Goal: Task Accomplishment & Management: Use online tool/utility

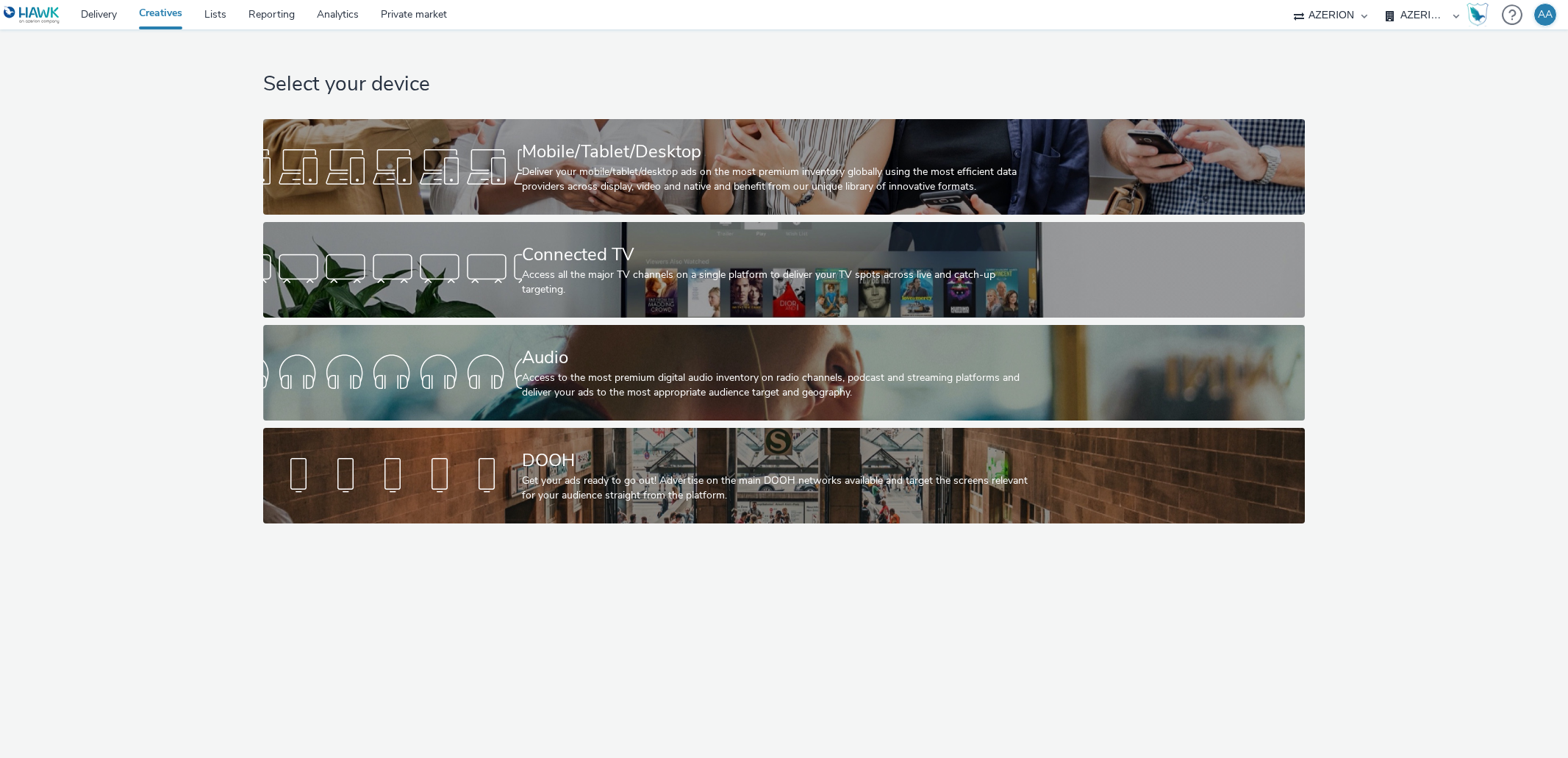
select select "ac009755-aa48-4799-8050-7a339a378eb8"
select select "79162ed7-0017-4339-93b0-3399b708648f"
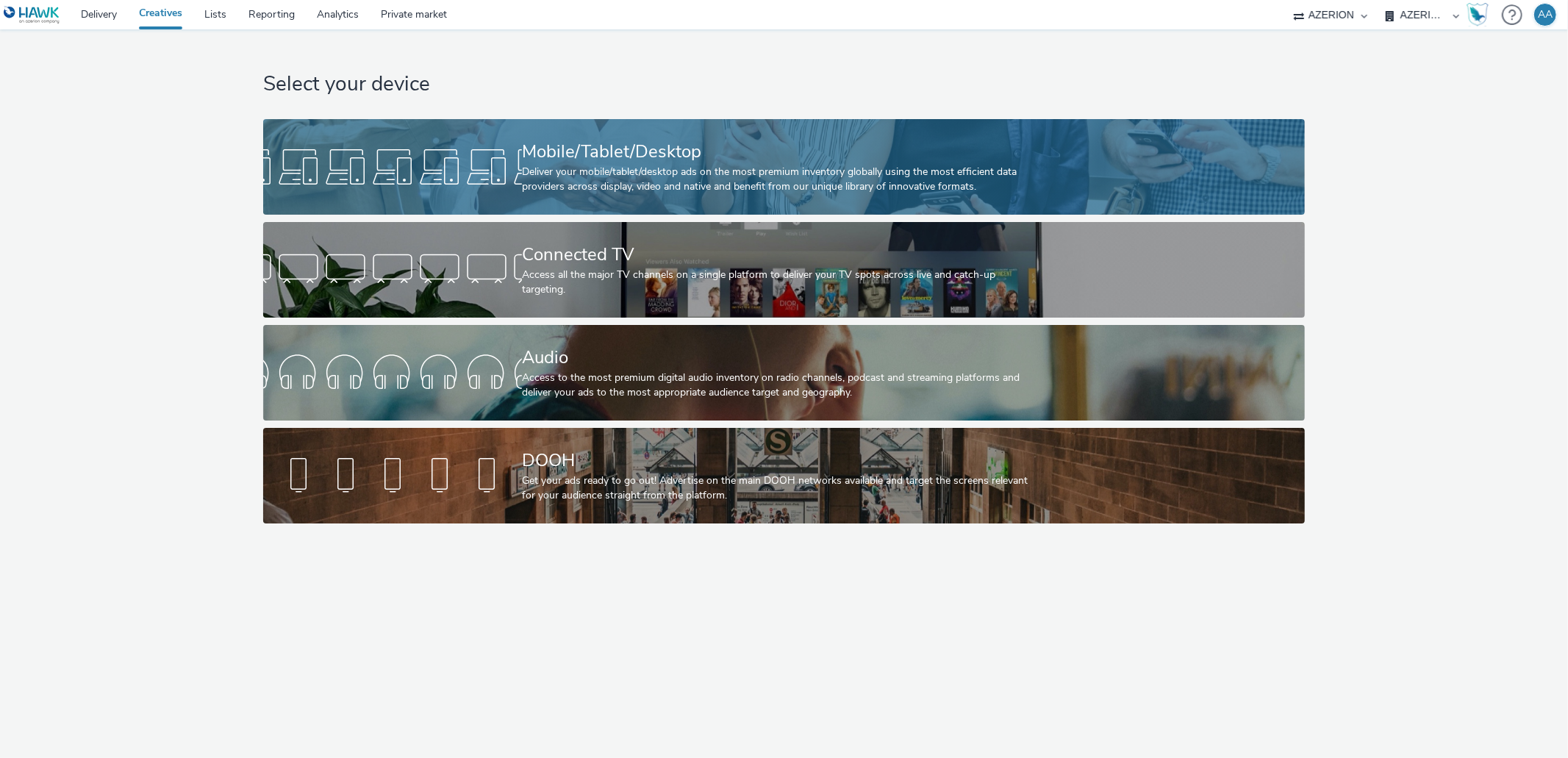
click at [559, 169] on div "Deliver your mobile/tablet/desktop ads on the most premium inventory globally u…" at bounding box center [782, 180] width 519 height 30
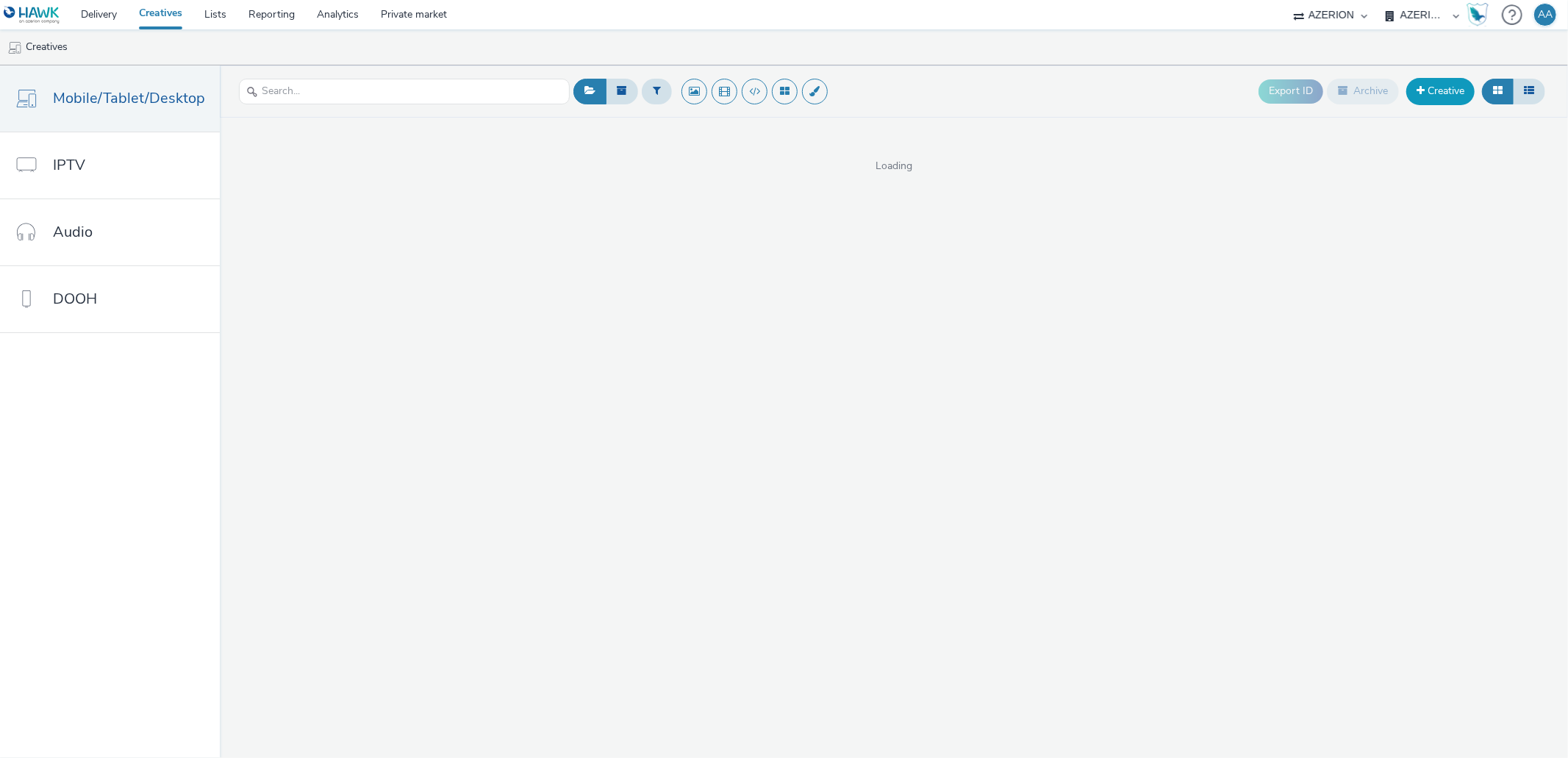
click at [1450, 95] on link "Creative" at bounding box center [1441, 91] width 69 height 27
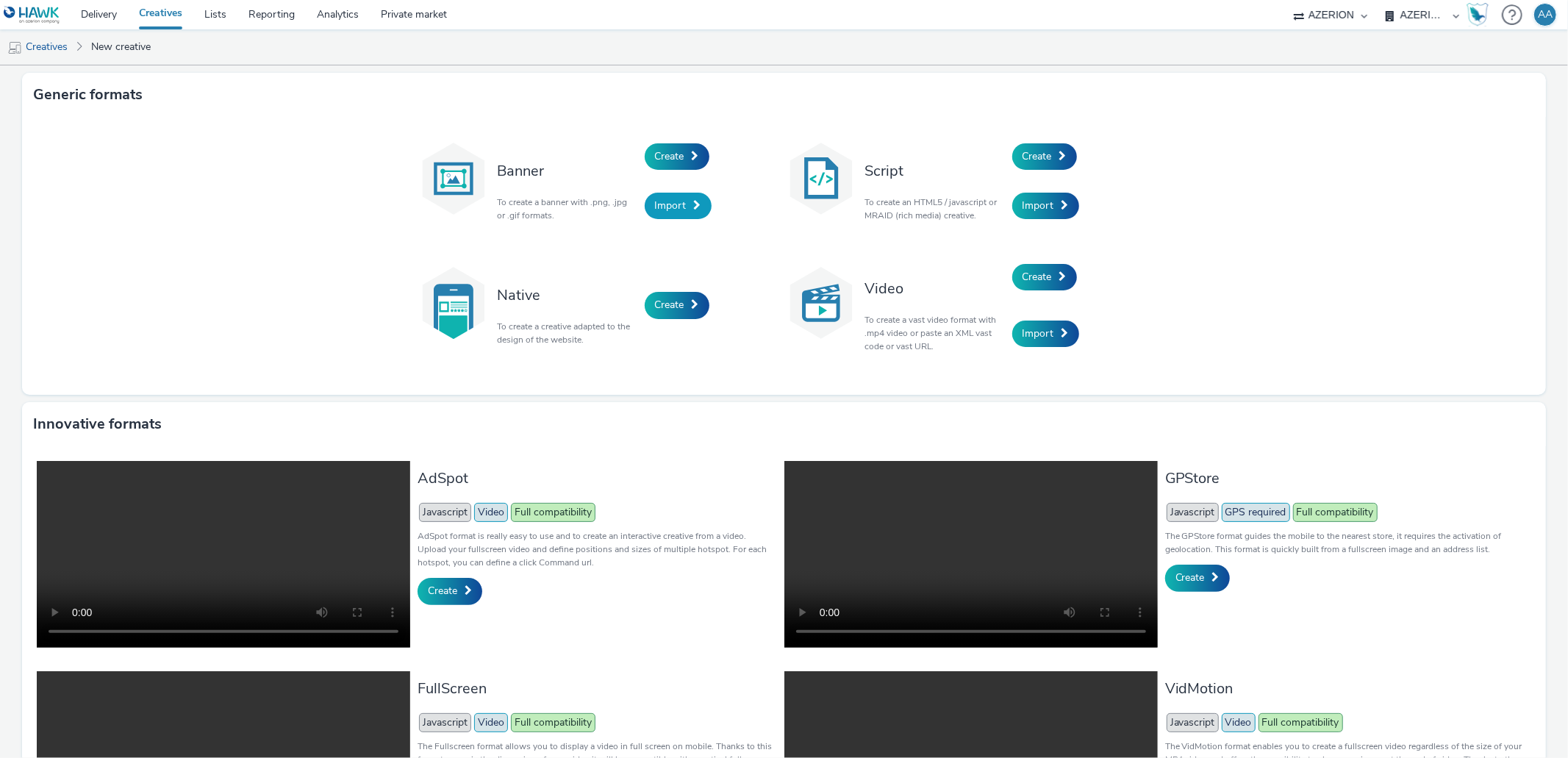
click at [665, 206] on span "Import" at bounding box center [671, 205] width 31 height 14
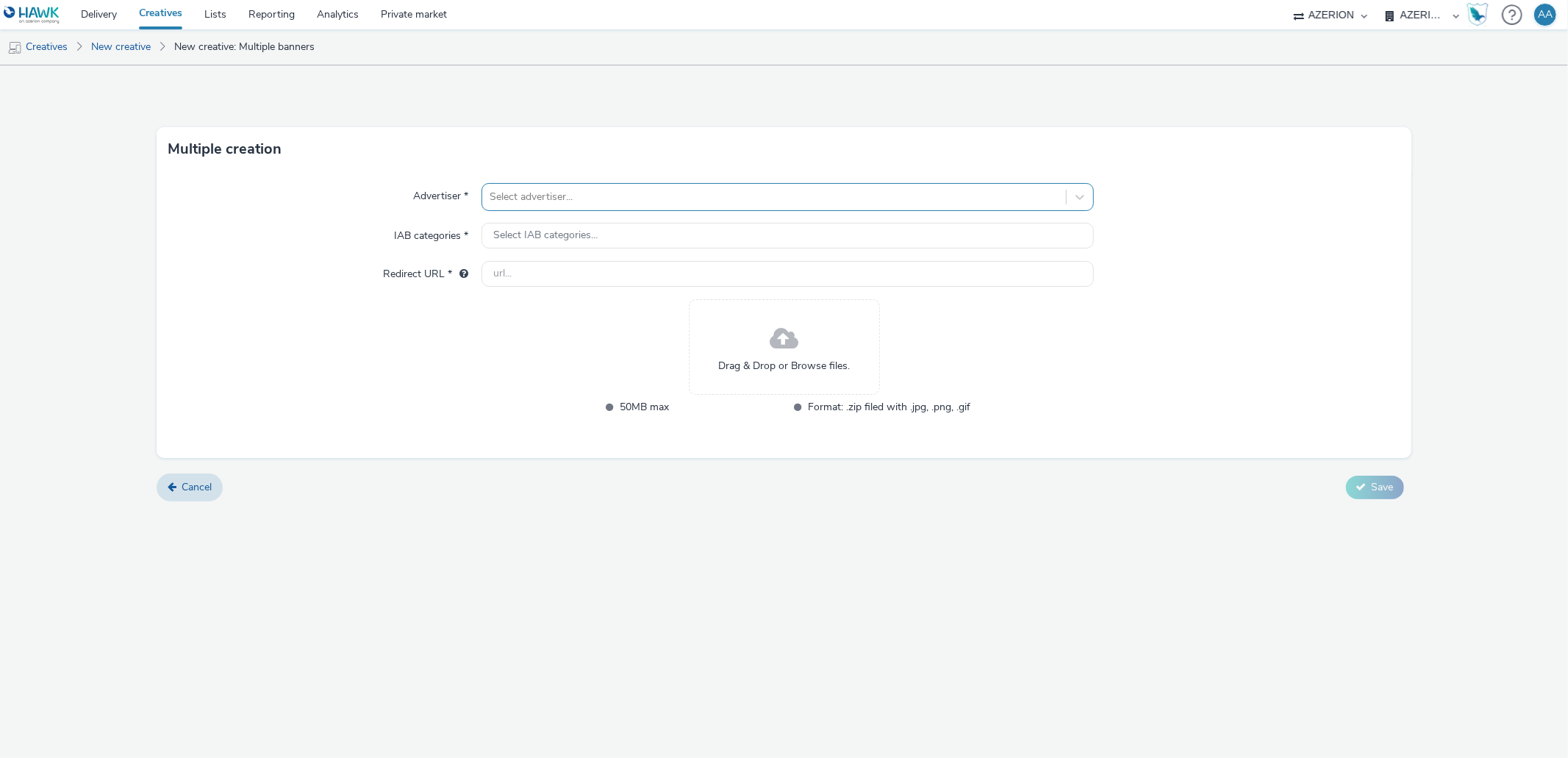
click at [514, 200] on div at bounding box center [773, 196] width 568 height 17
type input "ferm"
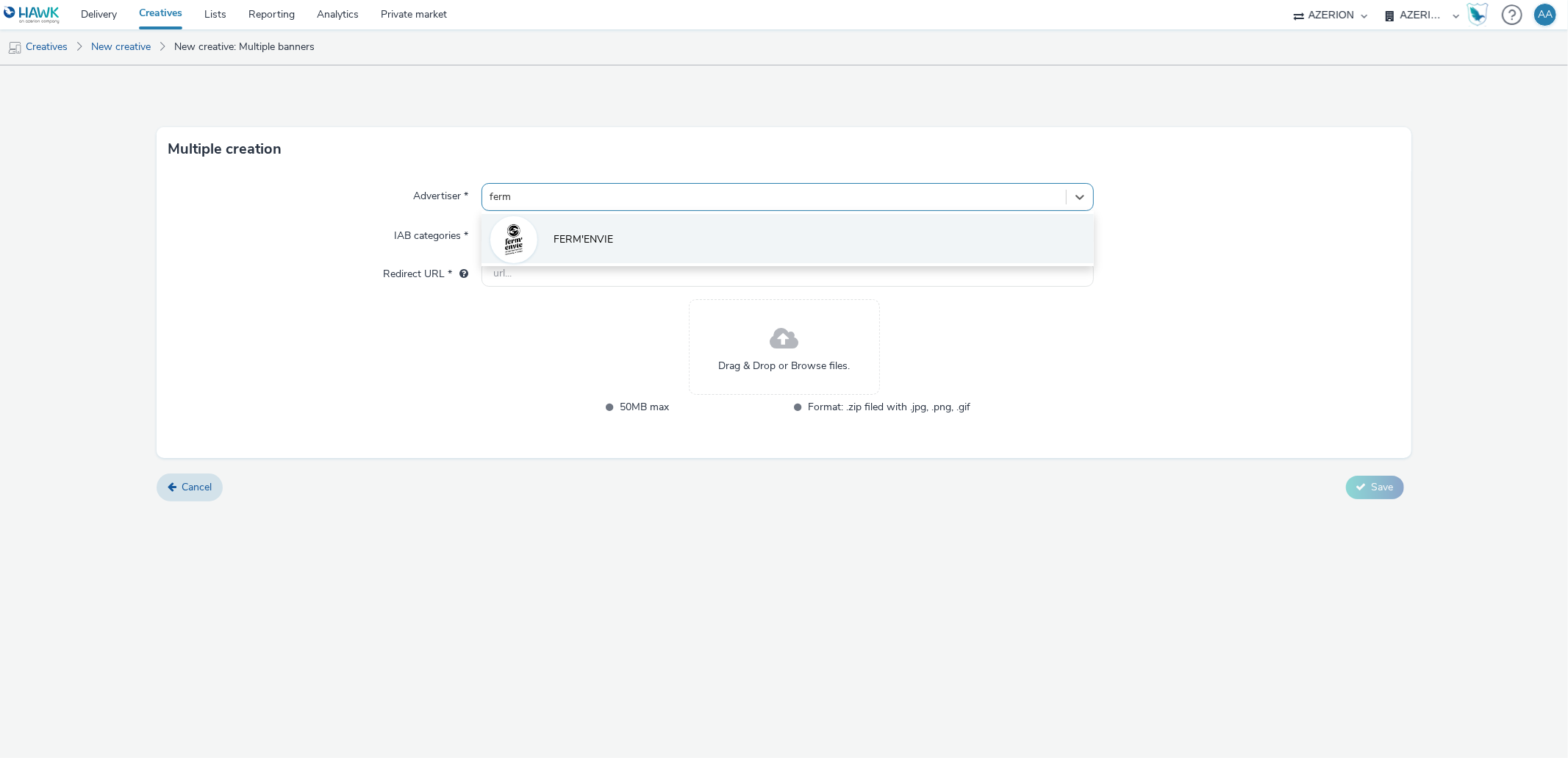
click at [681, 234] on li "FERM'ENVIE" at bounding box center [786, 238] width 611 height 49
type input "[URL][DOMAIN_NAME]"
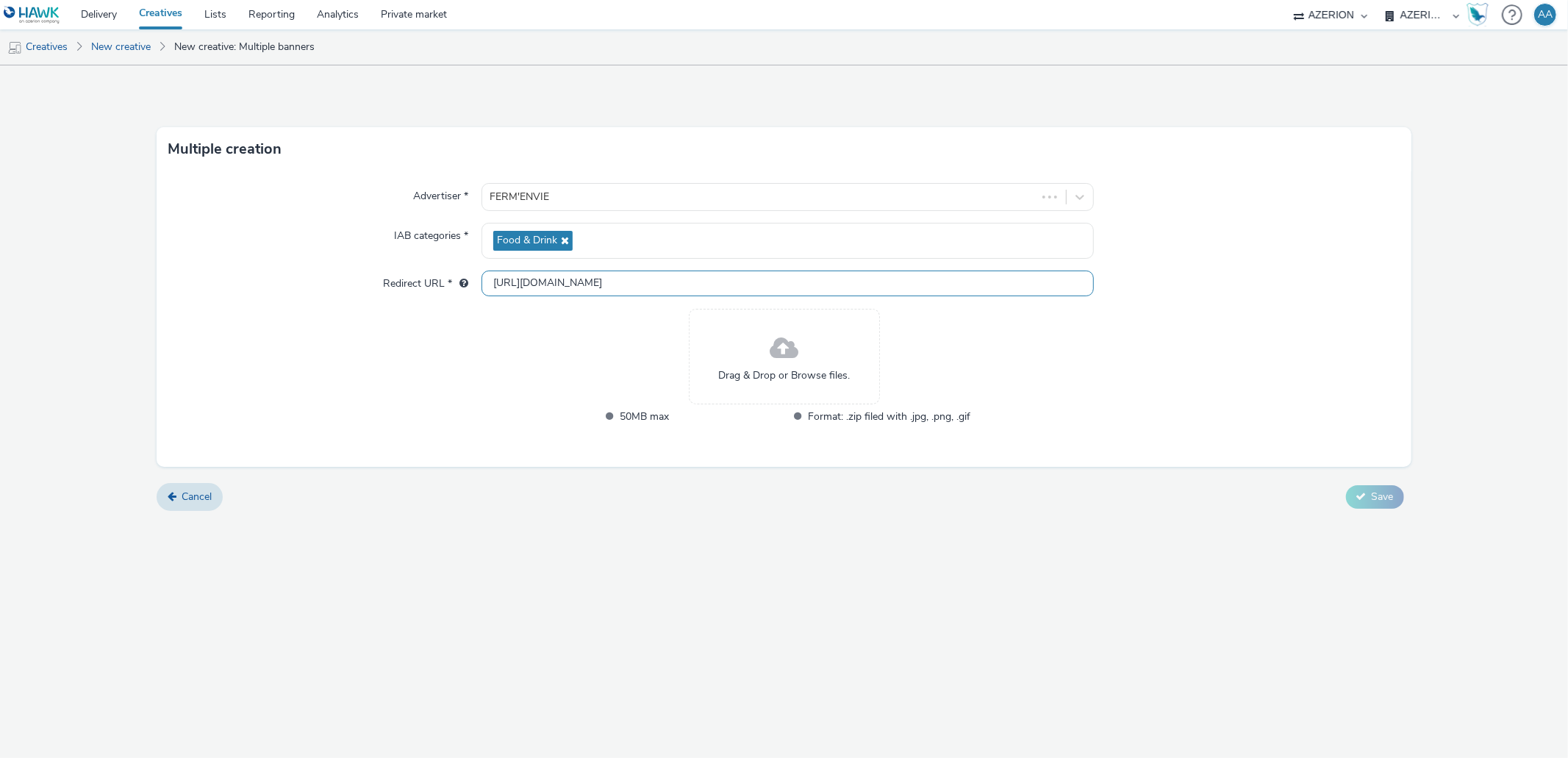
click at [604, 281] on input "[URL][DOMAIN_NAME]" at bounding box center [786, 283] width 611 height 26
click at [487, 369] on div "Advertiser * FERM'ENVIE IAB categories * Food & Drink Redirect URL * [URL][DOMA…" at bounding box center [784, 319] width 1254 height 295
click at [713, 336] on div "Drag & Drop or Browse files." at bounding box center [784, 357] width 192 height 95
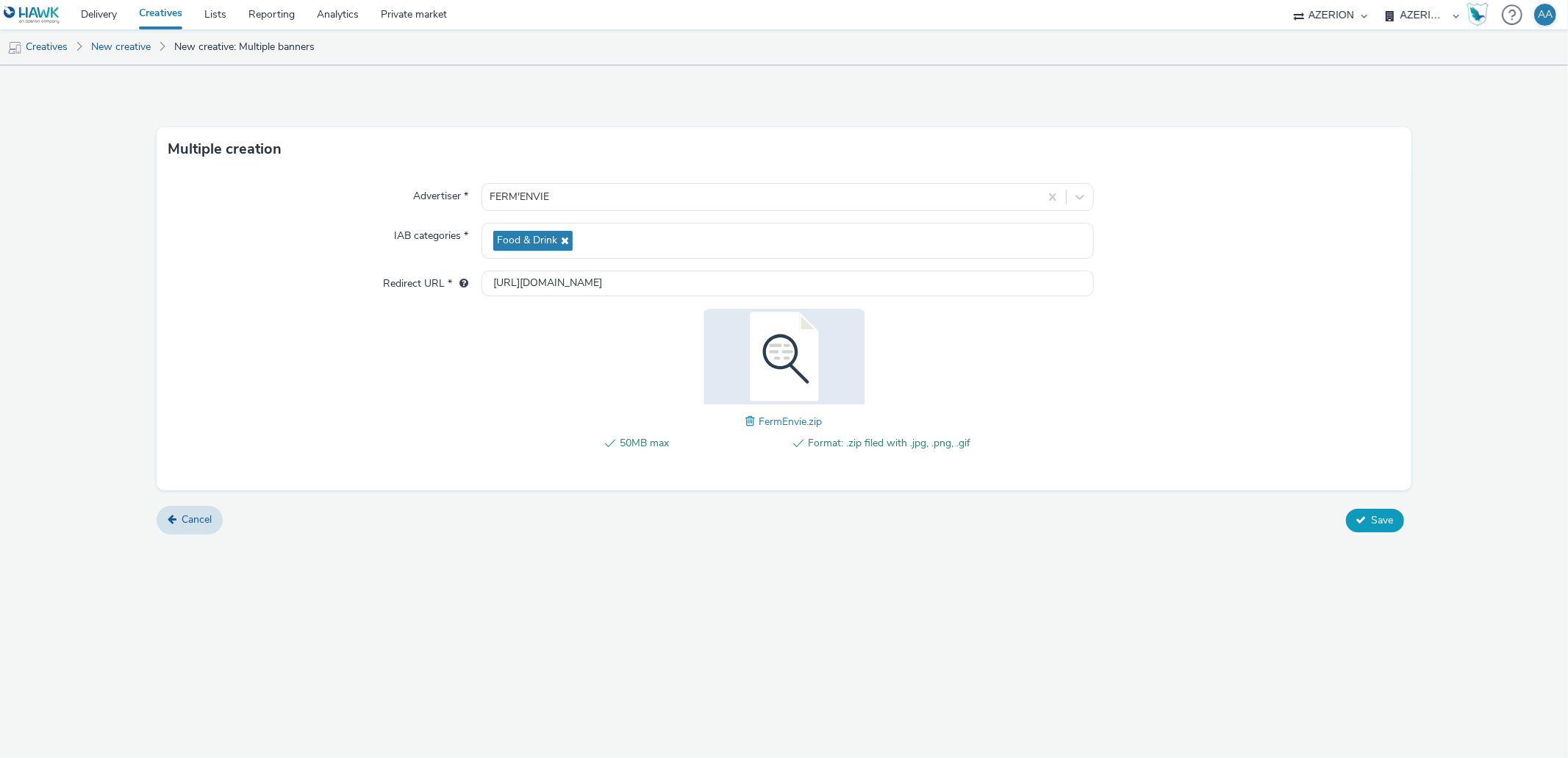
click at [1377, 513] on span "Save" at bounding box center [1383, 520] width 22 height 14
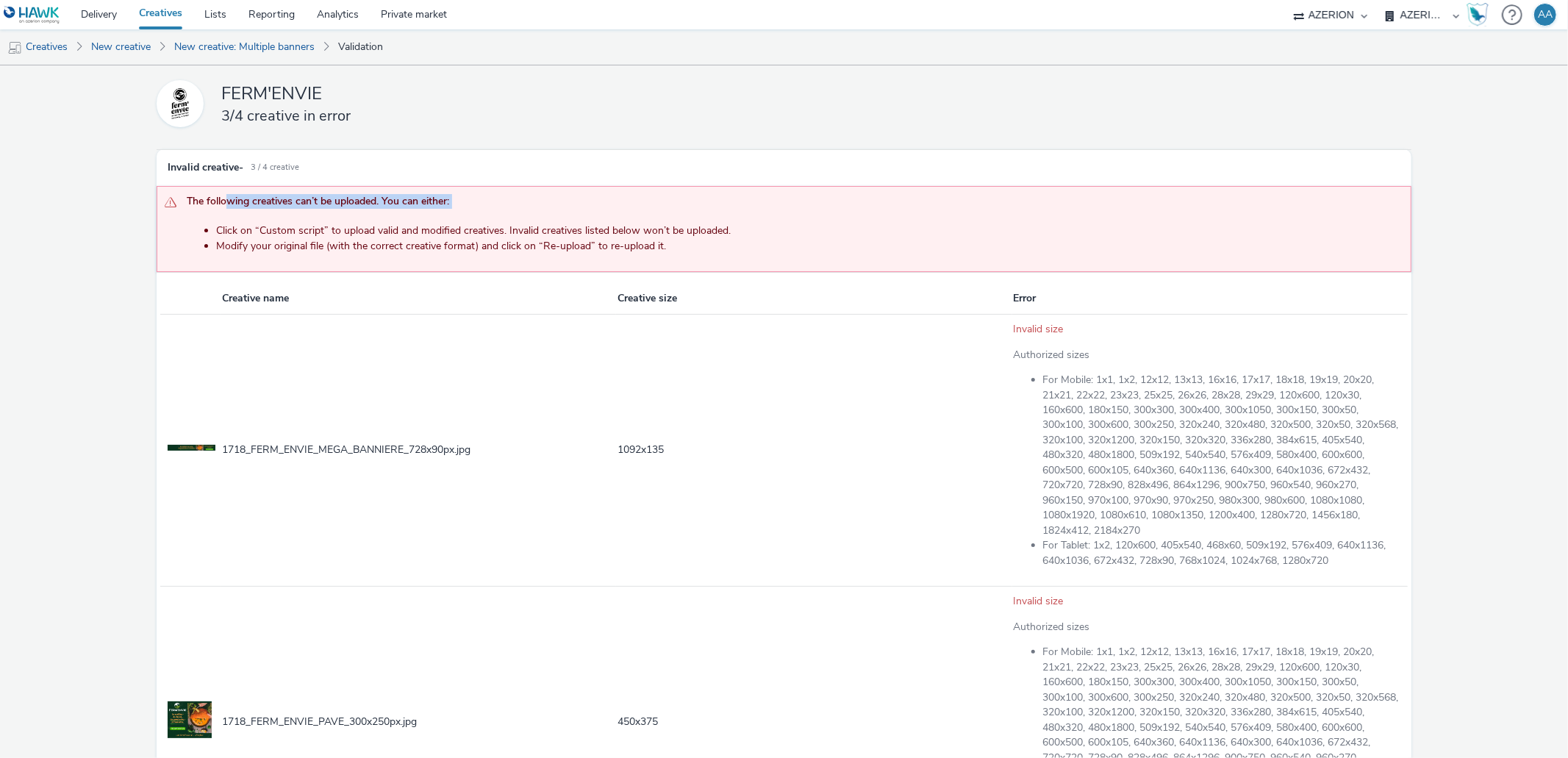
drag, startPoint x: 228, startPoint y: 204, endPoint x: 493, endPoint y: 217, distance: 265.3
click at [493, 217] on div "The following creatives can’t be uploaded. You can either: Click on “Custom scr…" at bounding box center [784, 229] width 1254 height 86
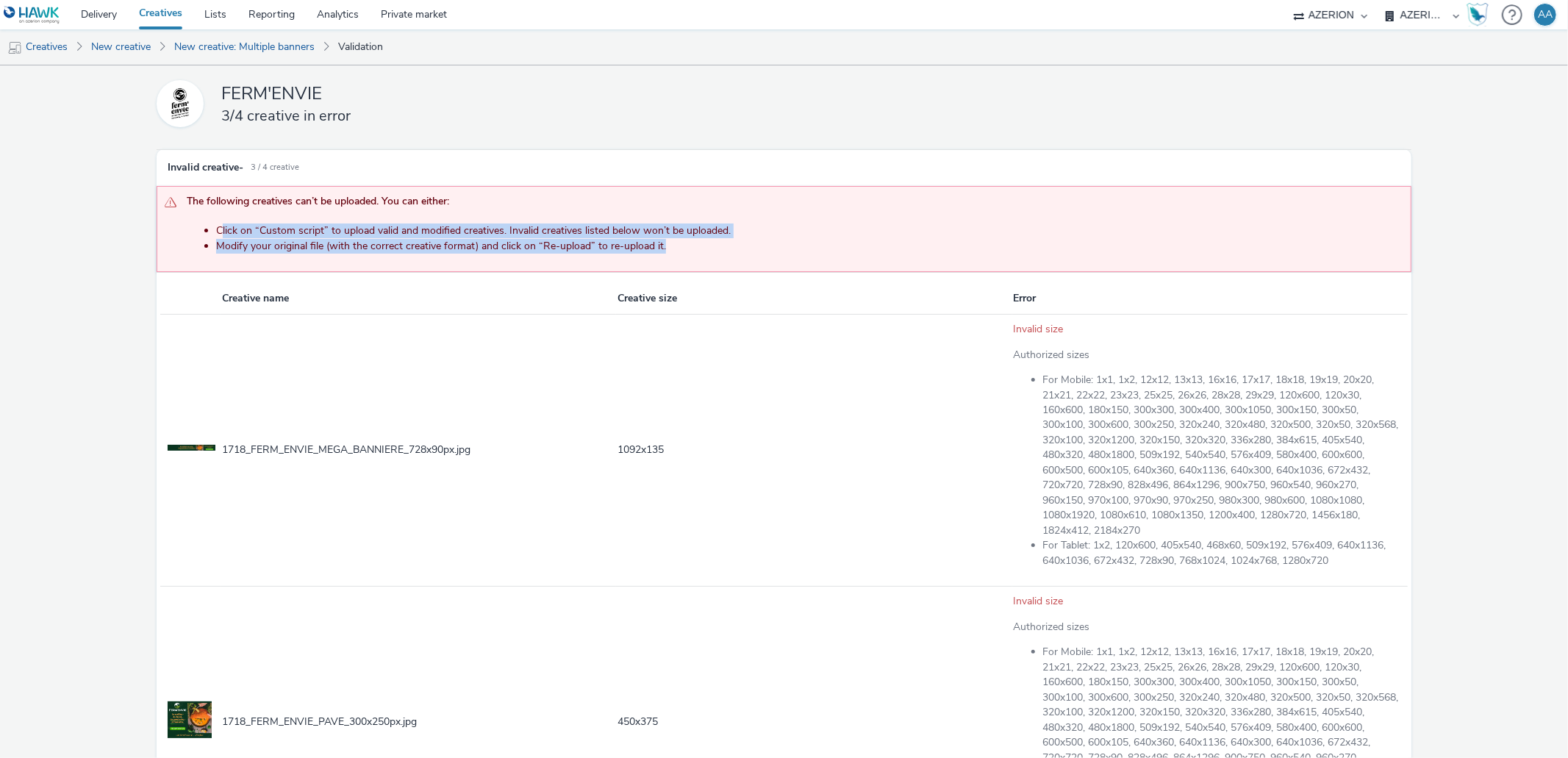
drag, startPoint x: 220, startPoint y: 230, endPoint x: 711, endPoint y: 260, distance: 491.9
click at [711, 260] on span "Click on “Custom script” to upload valid and modified creatives. Invalid creati…" at bounding box center [795, 238] width 1216 height 50
click at [230, 39] on link "New creative: Multiple banners" at bounding box center [244, 47] width 155 height 36
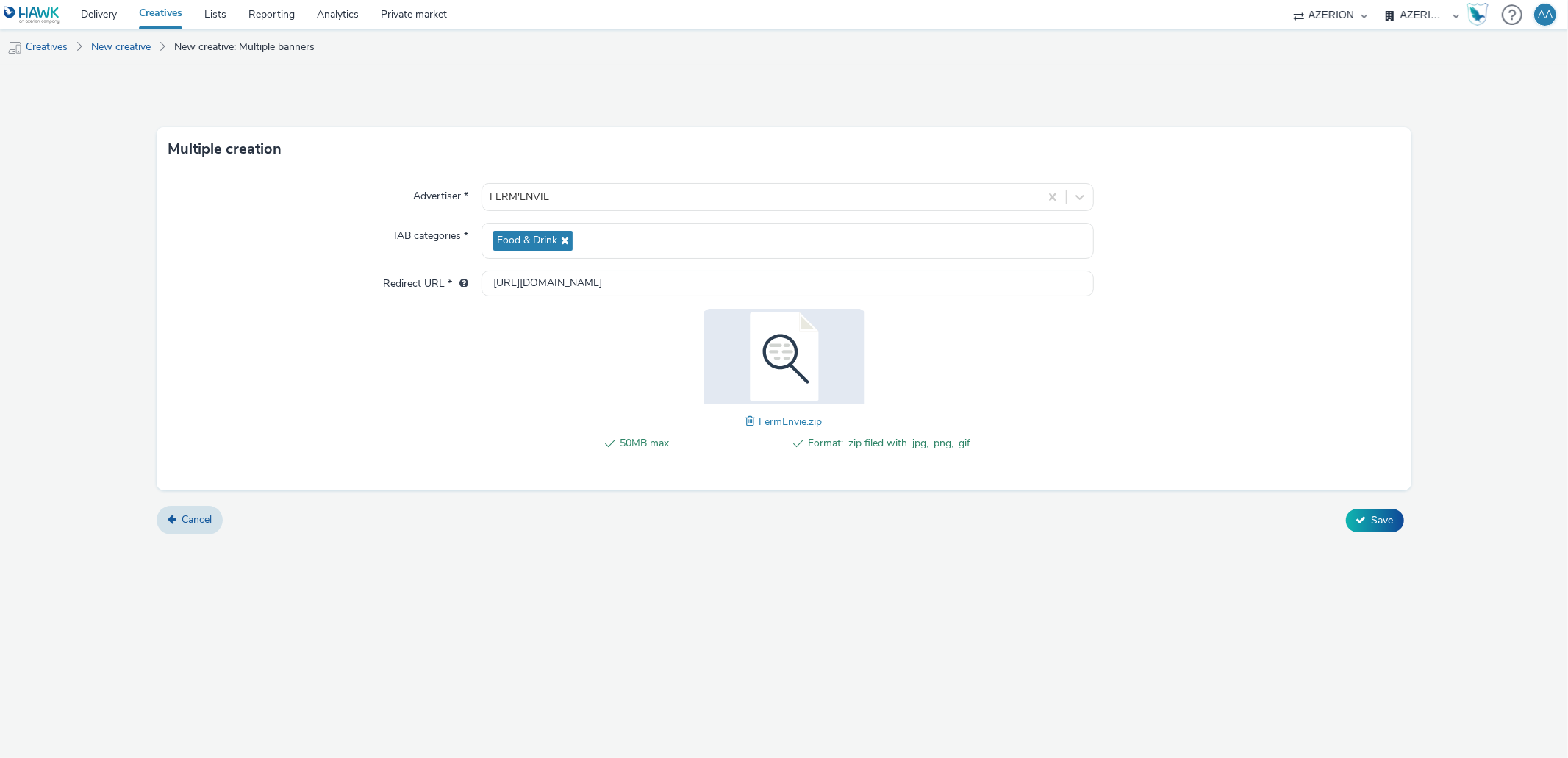
click at [773, 422] on span "FermEnvie.zip" at bounding box center [791, 421] width 63 height 14
click at [755, 424] on span at bounding box center [752, 422] width 13 height 16
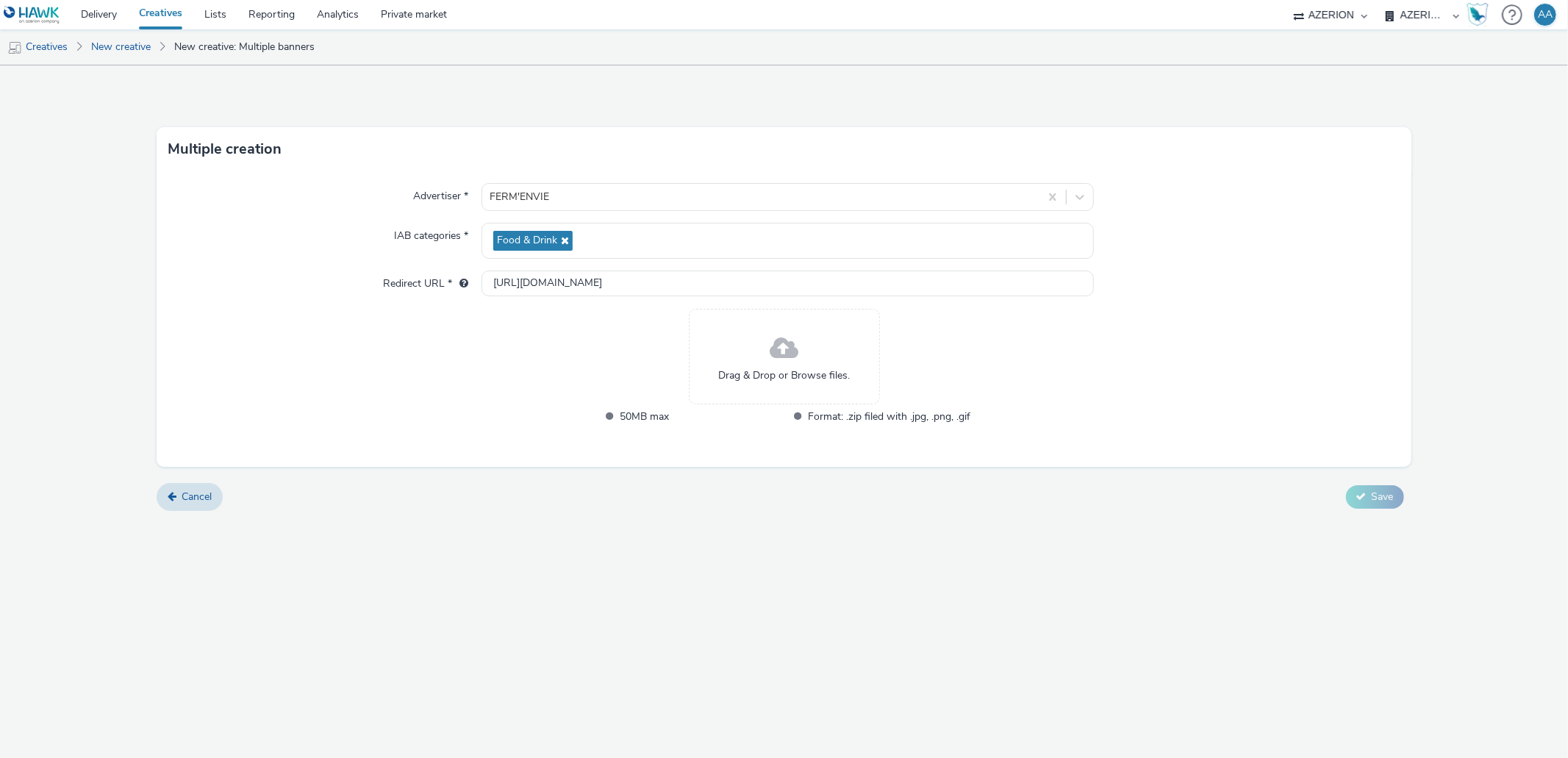
click at [781, 346] on span at bounding box center [784, 348] width 28 height 39
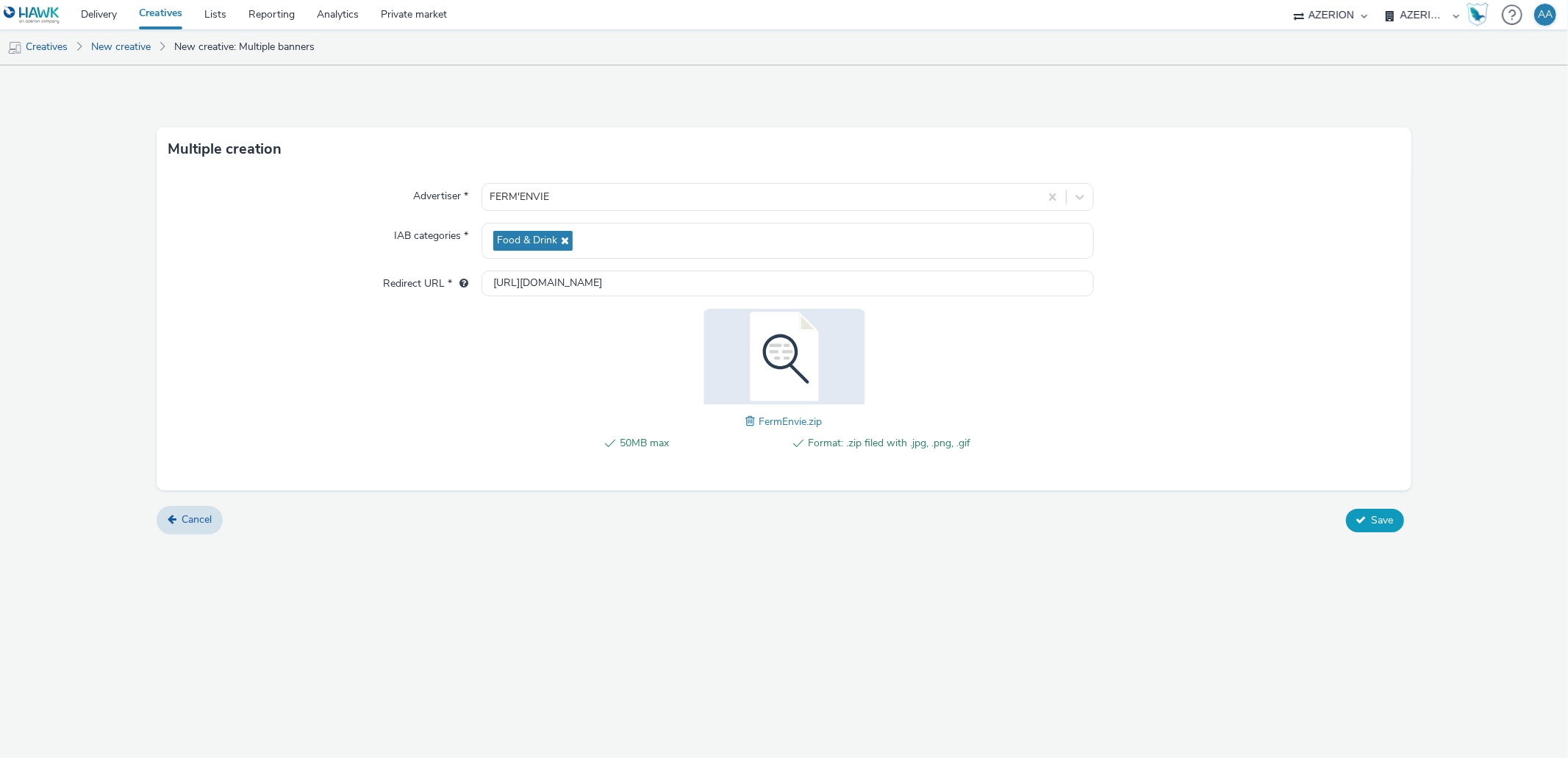
click at [1365, 515] on icon at bounding box center [1361, 520] width 10 height 10
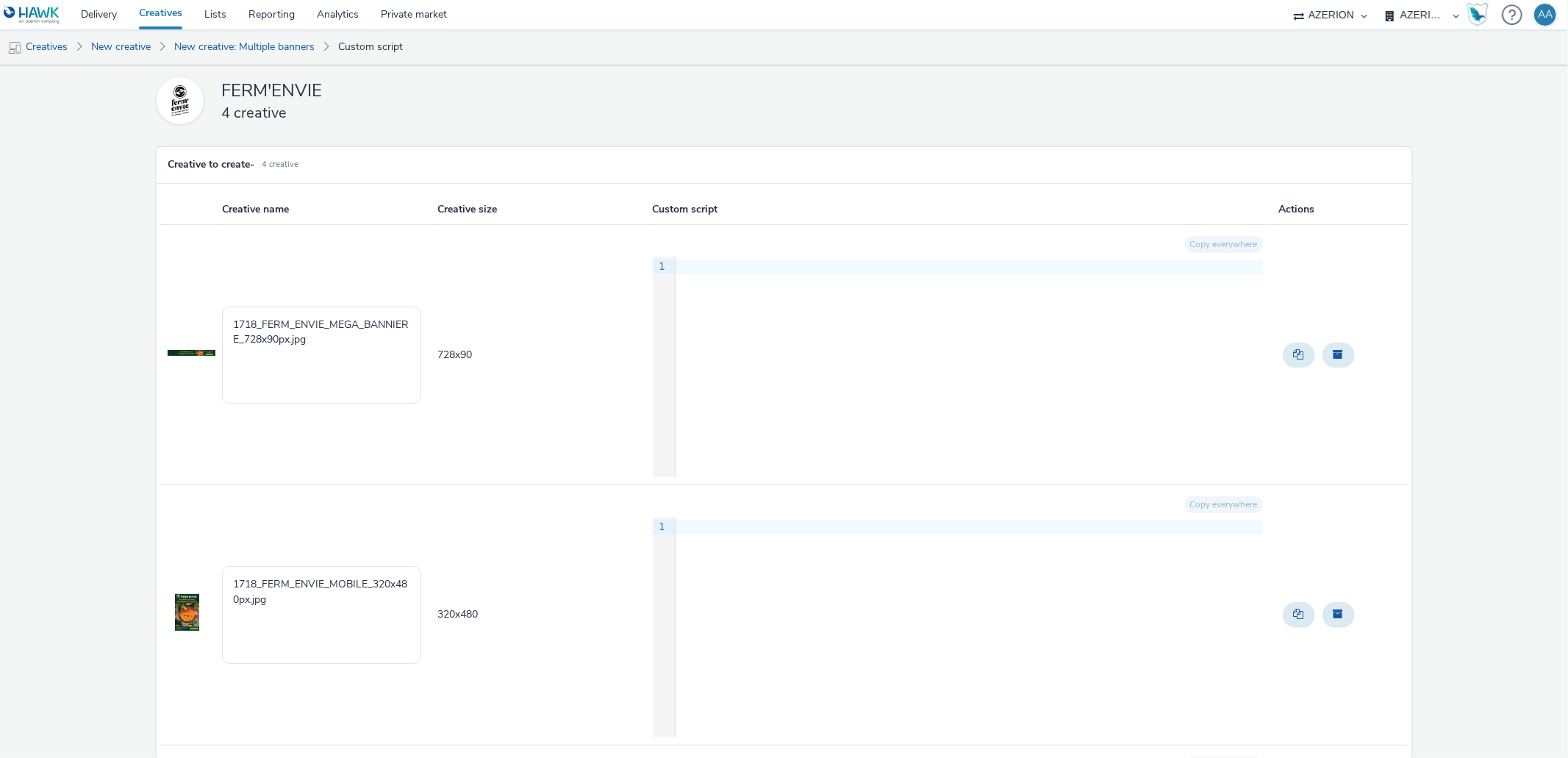
scroll to position [581, 0]
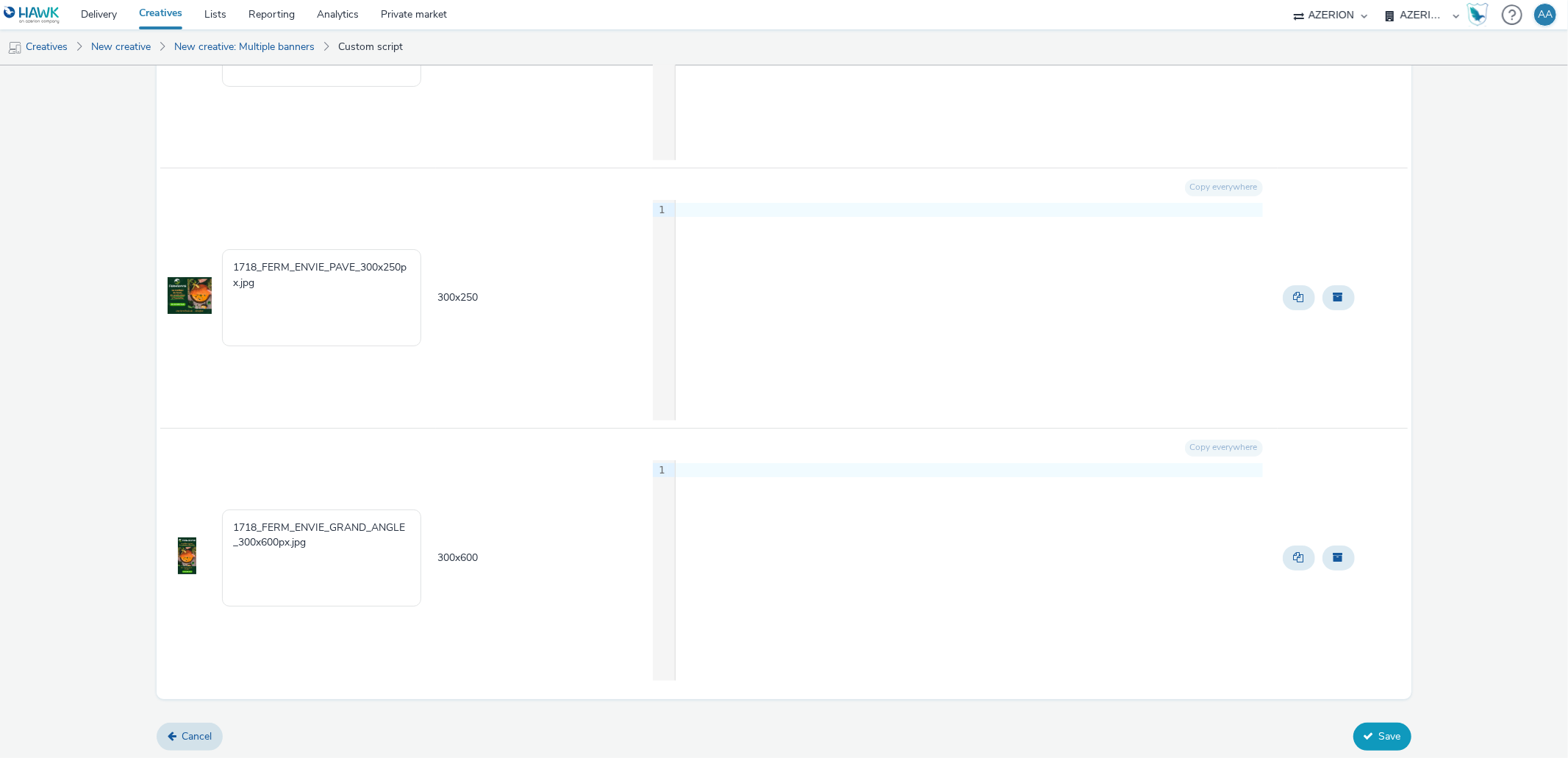
click at [1369, 742] on button "Save" at bounding box center [1382, 737] width 58 height 27
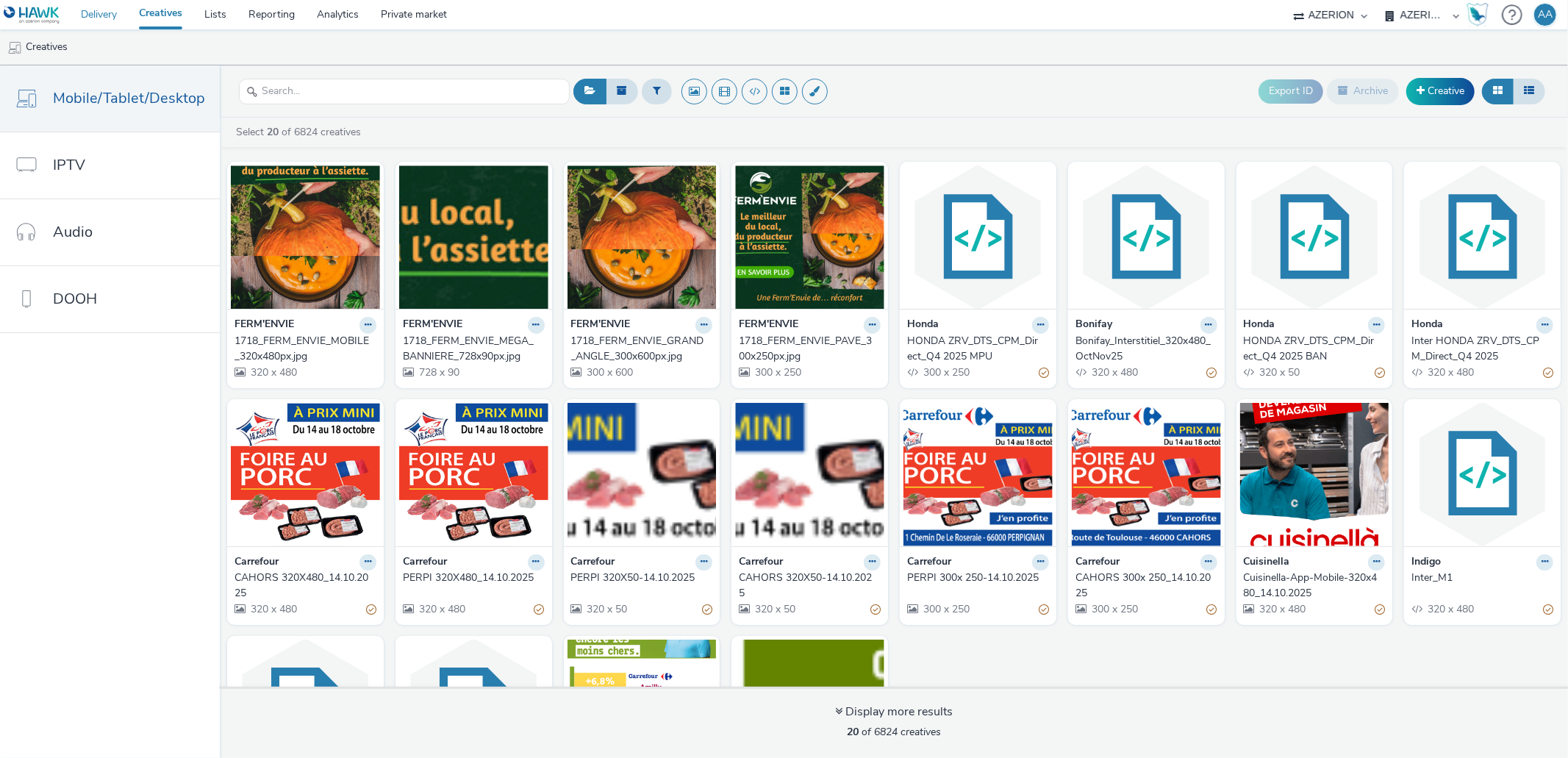
click at [83, 16] on link "Delivery" at bounding box center [98, 15] width 58 height 29
click at [83, 15] on link "Delivery" at bounding box center [98, 15] width 58 height 29
